Goal: Task Accomplishment & Management: Manage account settings

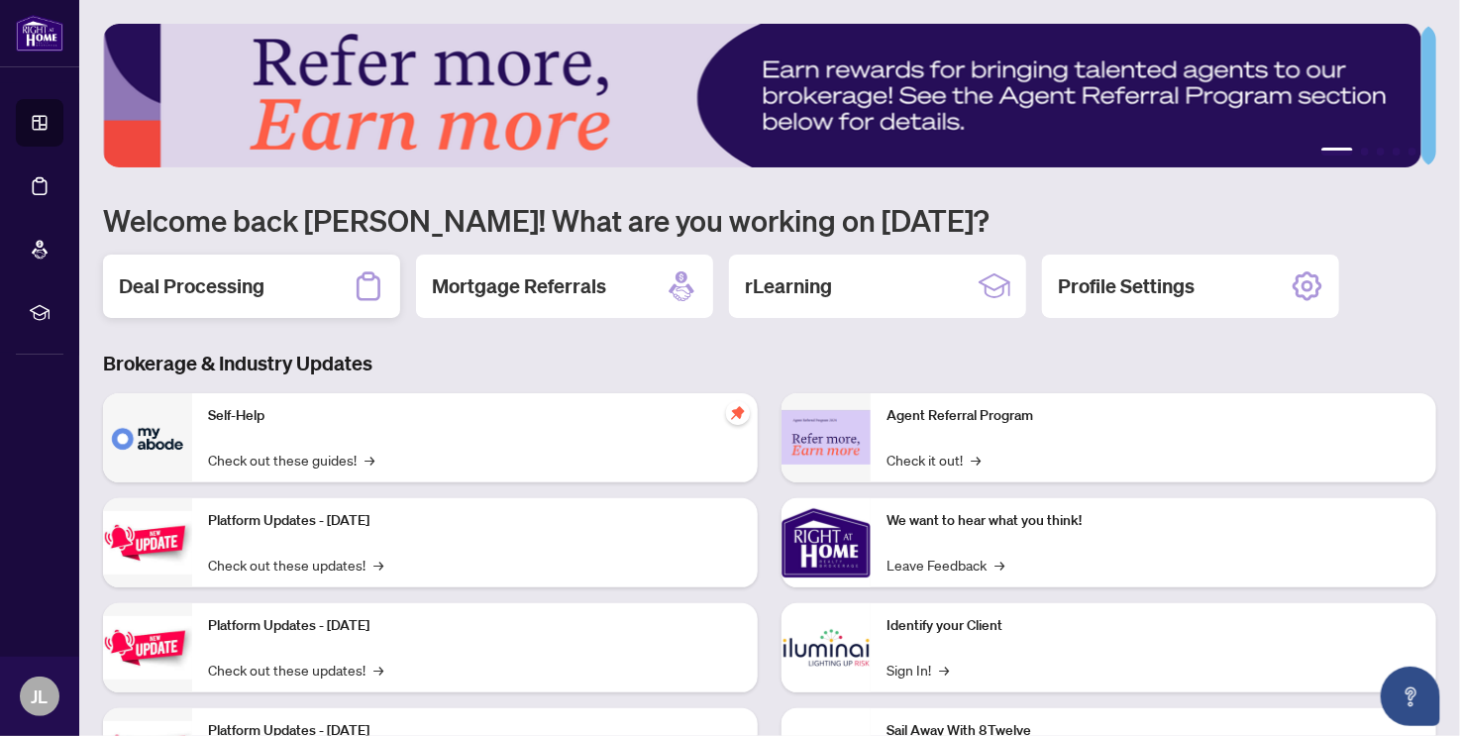
click at [235, 282] on h2 "Deal Processing" at bounding box center [192, 286] width 146 height 28
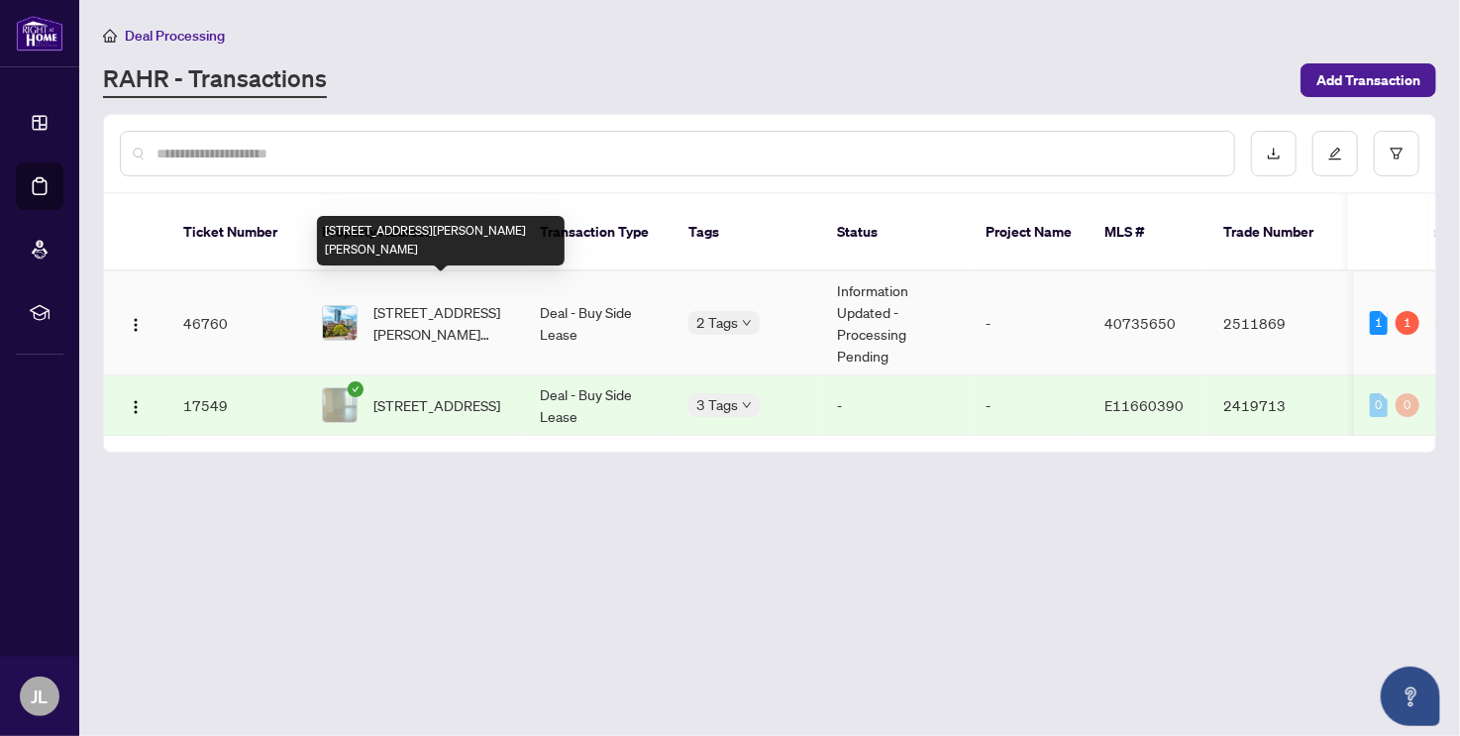
click at [422, 303] on span "2209-60 Frederick Street, Kitchener, ON N2H 0C7, Canada" at bounding box center [441, 323] width 135 height 44
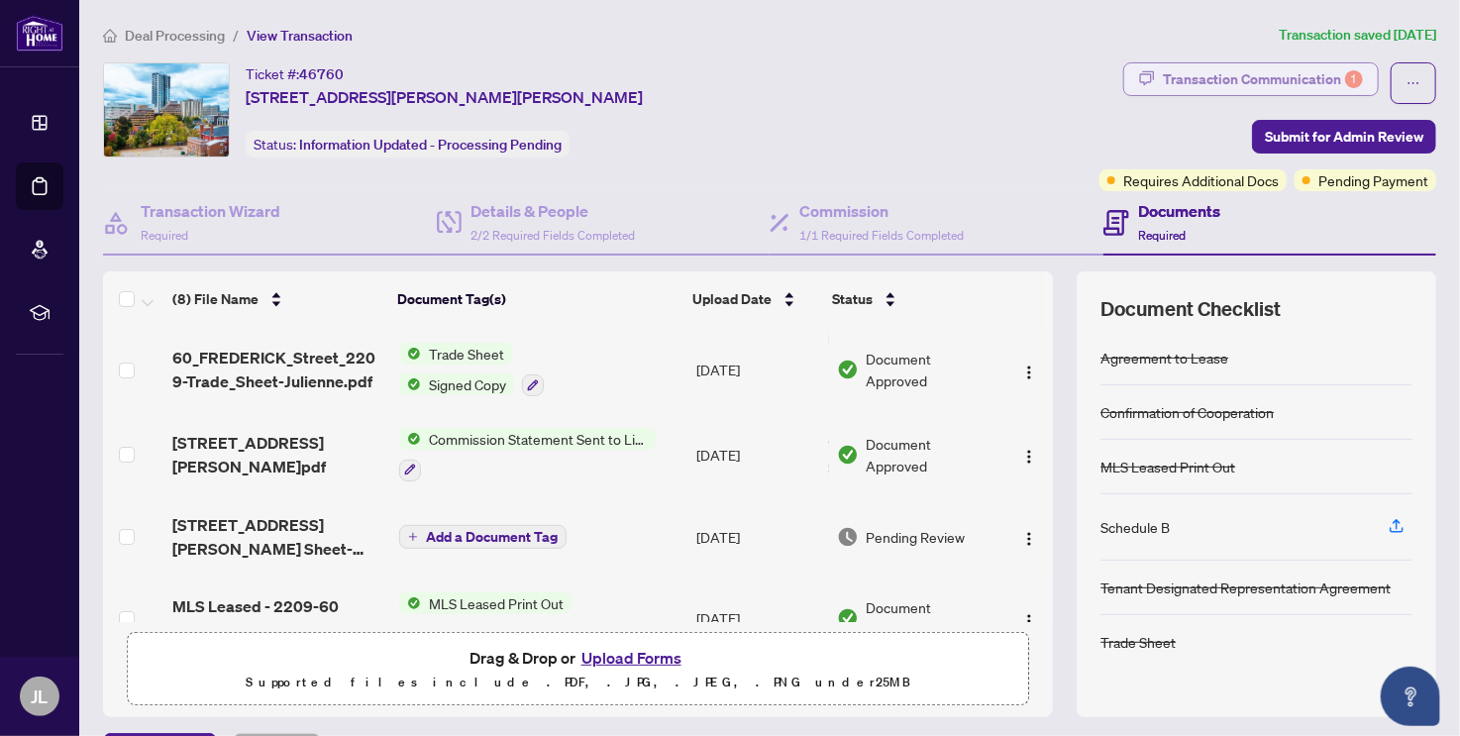
click at [1281, 84] on div "Transaction Communication 1" at bounding box center [1263, 79] width 200 height 32
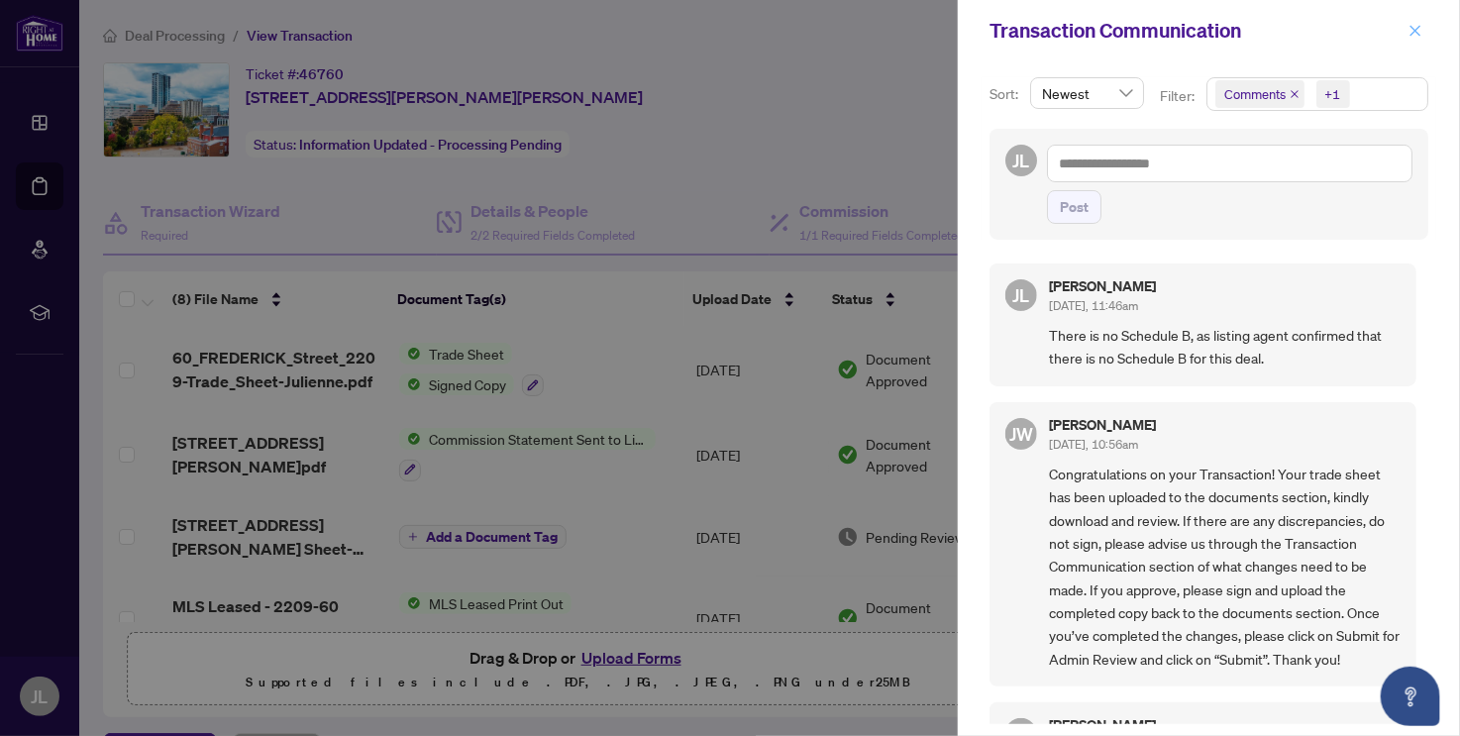
click at [1411, 29] on icon "close" at bounding box center [1416, 31] width 14 height 14
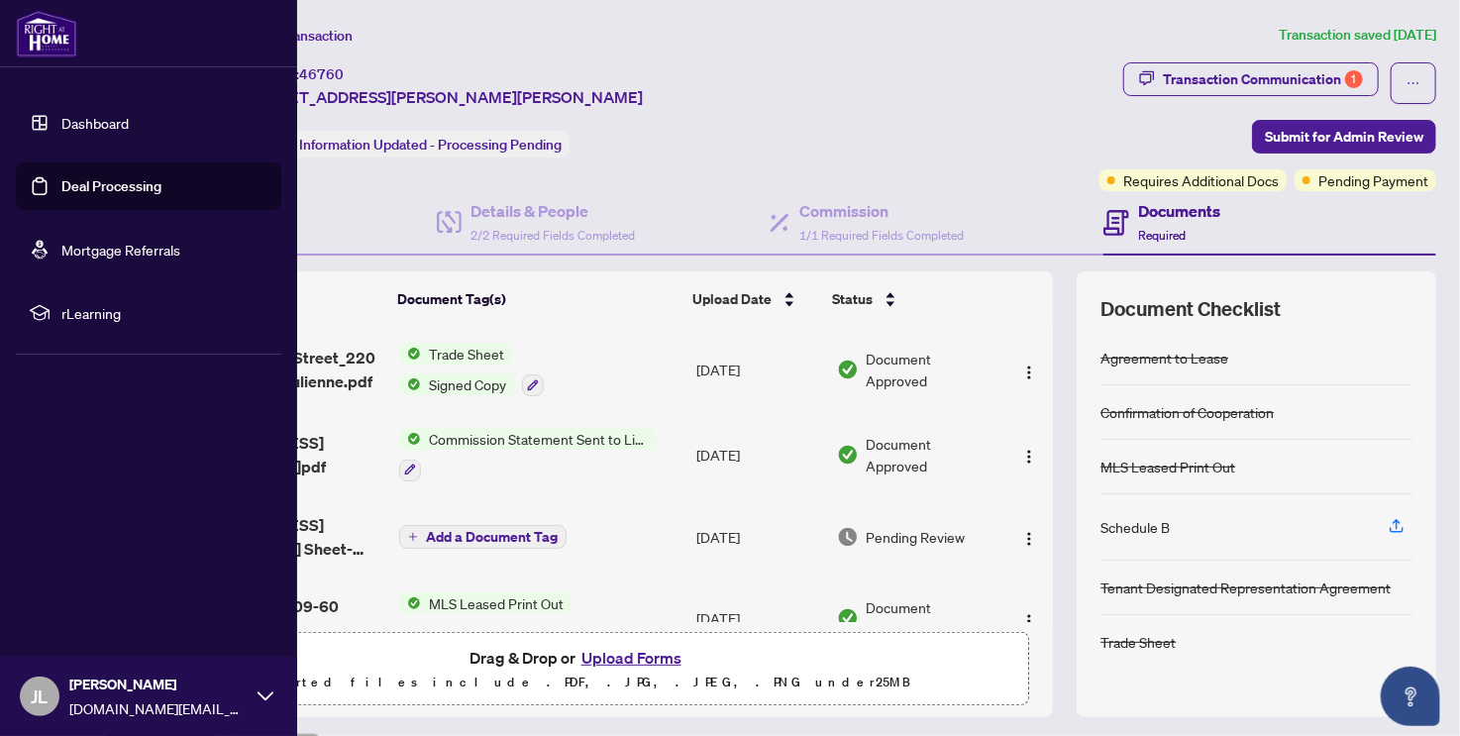
click at [86, 311] on span "rLearning" at bounding box center [164, 313] width 206 height 22
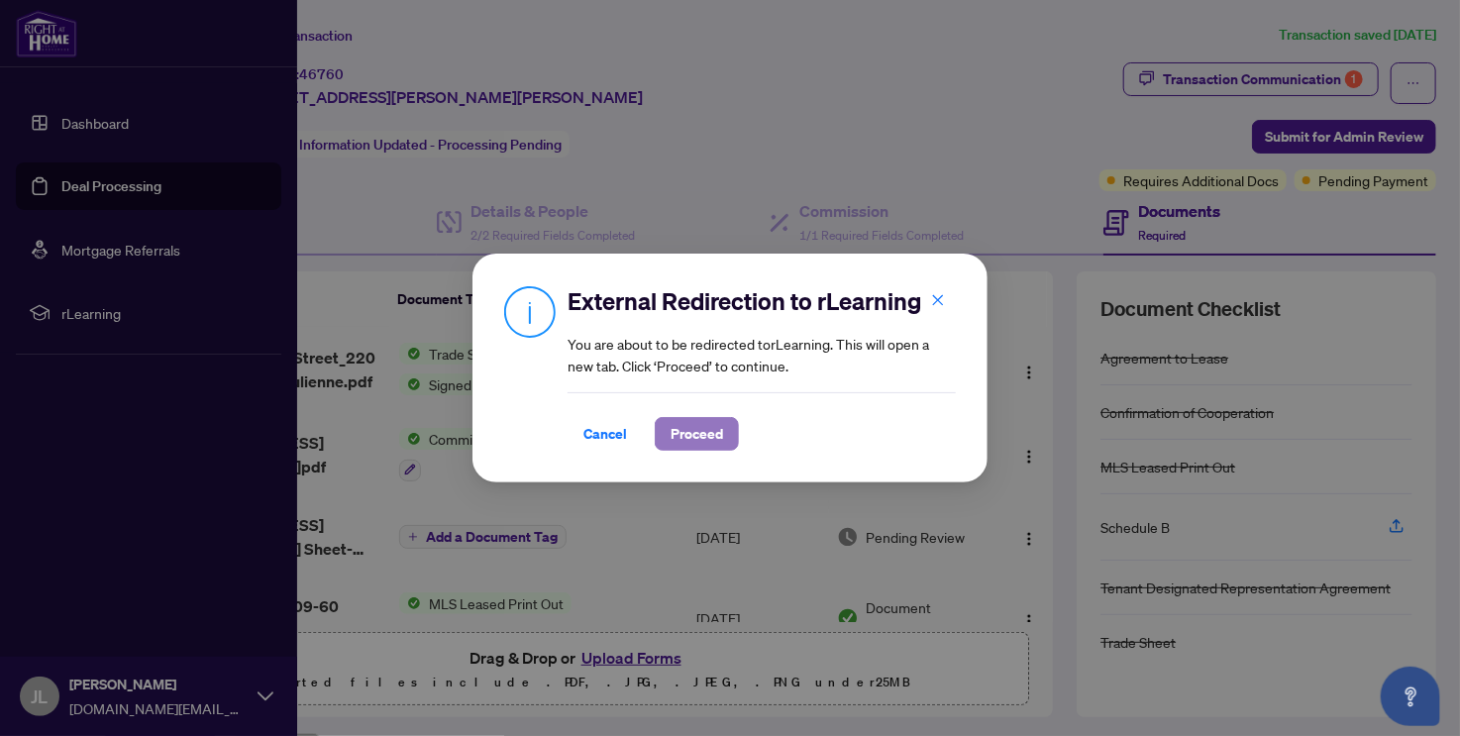
click at [703, 438] on span "Proceed" at bounding box center [697, 434] width 53 height 32
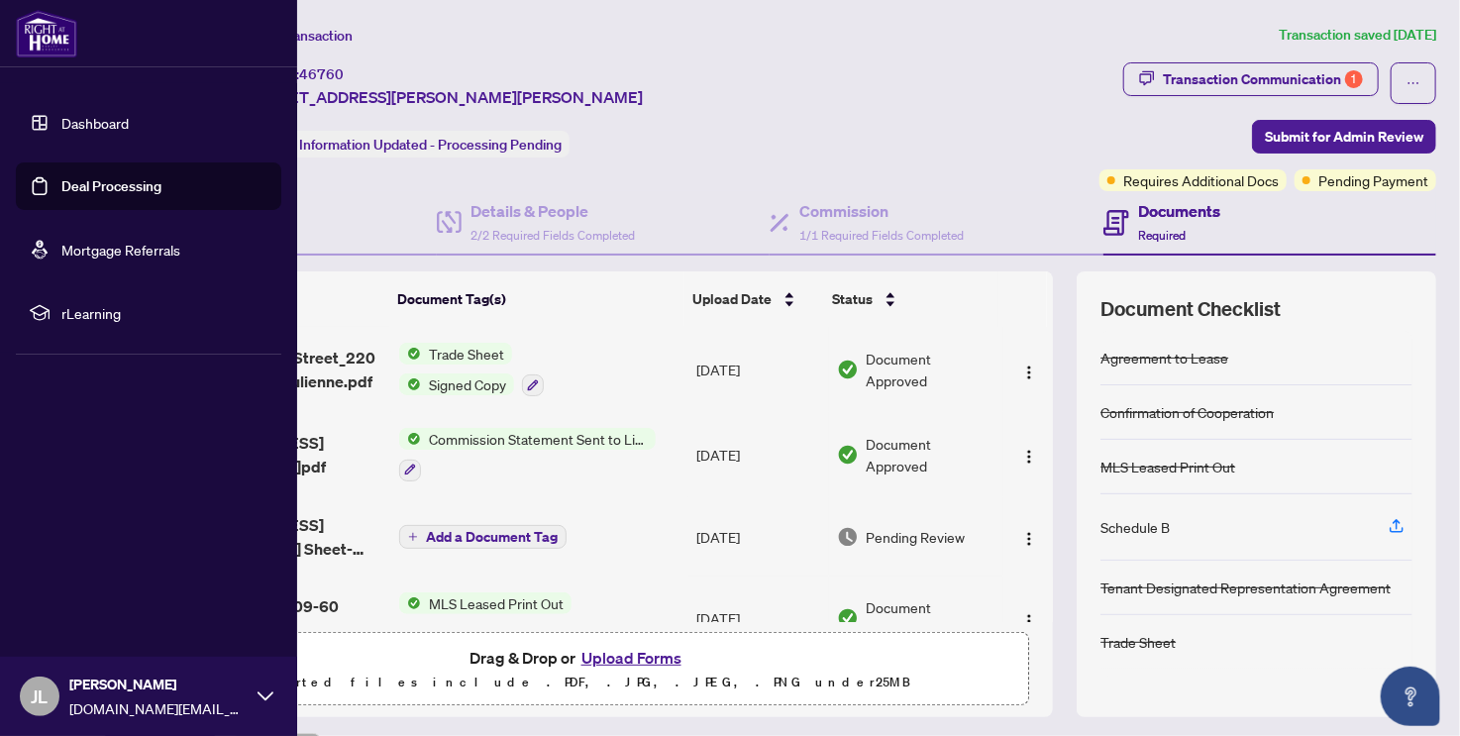
click at [107, 116] on link "Dashboard" at bounding box center [94, 123] width 67 height 18
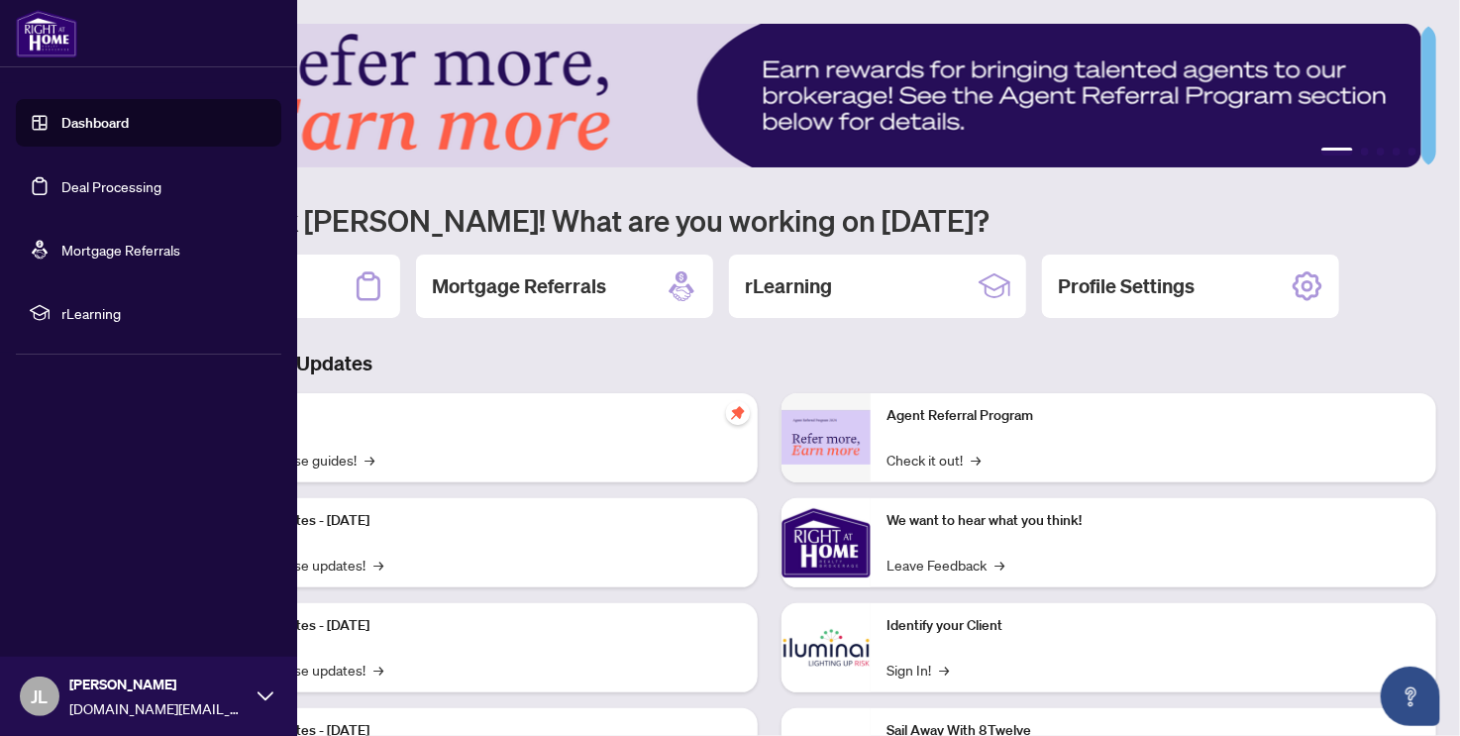
click at [258, 695] on icon at bounding box center [266, 697] width 16 height 16
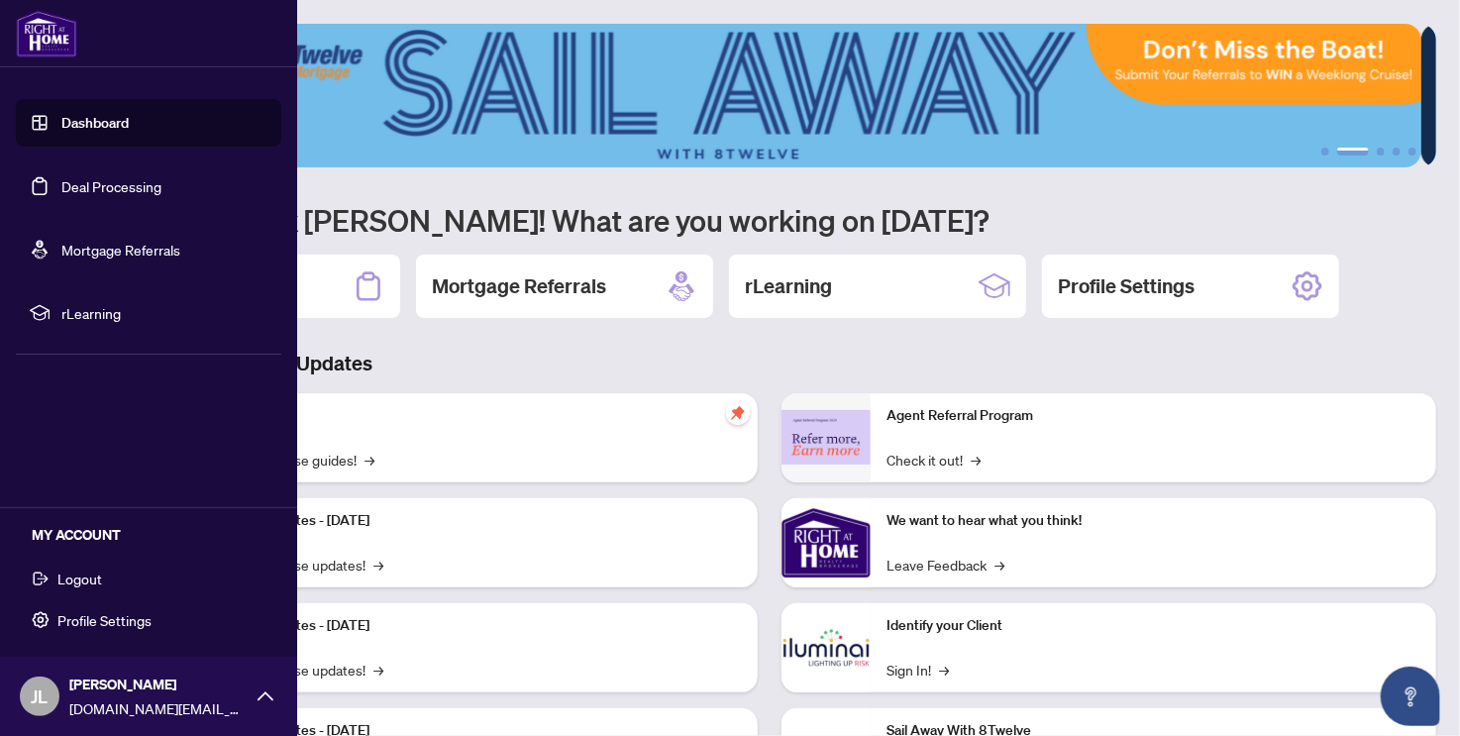
click at [59, 579] on span "Logout" at bounding box center [79, 579] width 45 height 32
